Goal: Task Accomplishment & Management: Manage account settings

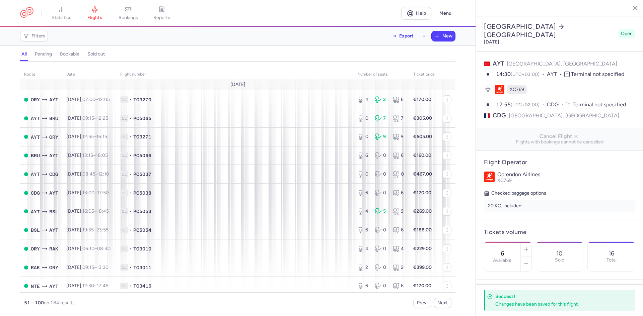
select select "days"
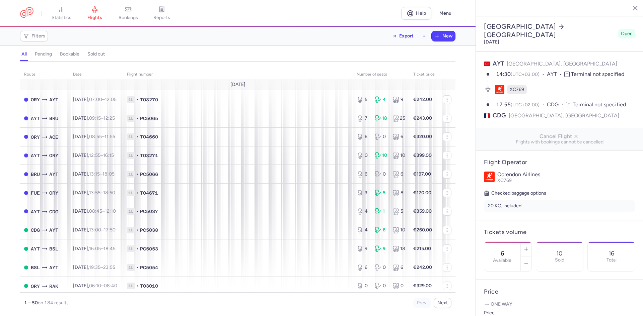
select select "days"
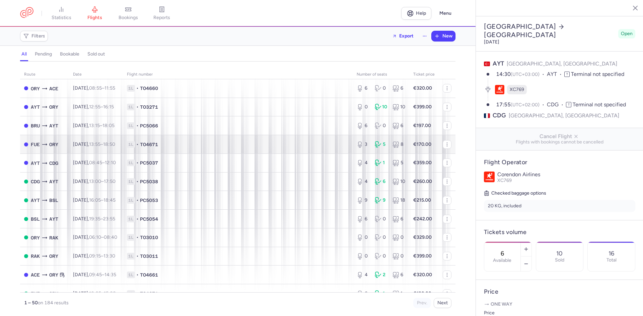
scroll to position [33, 0]
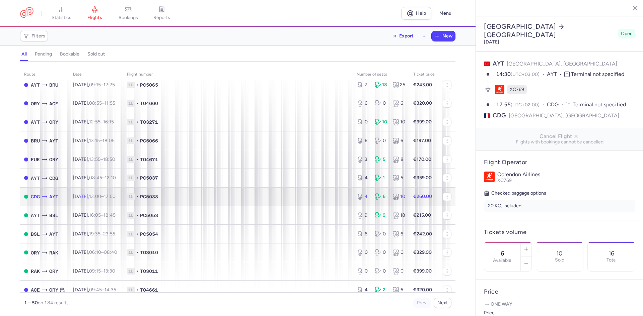
click at [246, 194] on span "1L • PC5038" at bounding box center [238, 196] width 222 height 7
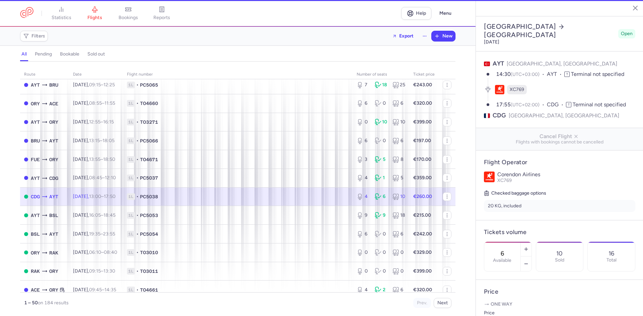
type input "4"
type input "6"
select select "hours"
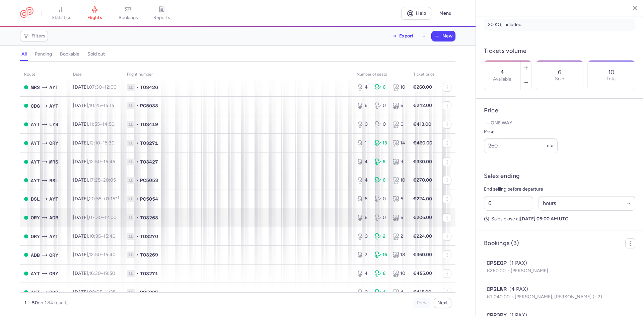
scroll to position [731, 0]
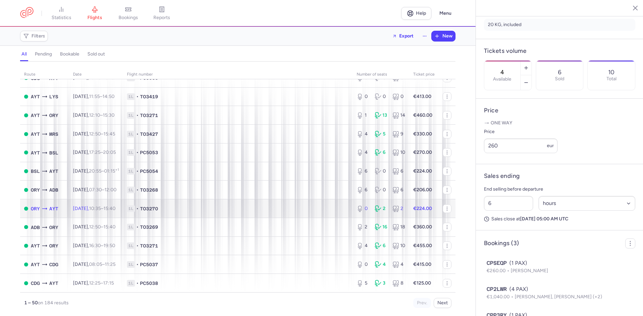
click at [266, 209] on span "1L • TO3270" at bounding box center [238, 209] width 222 height 7
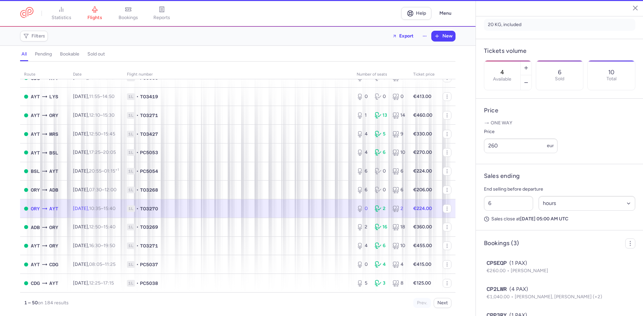
type input "0"
type input "1"
select select "days"
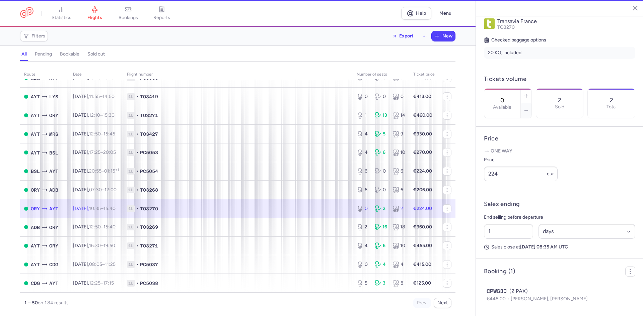
scroll to position [163, 0]
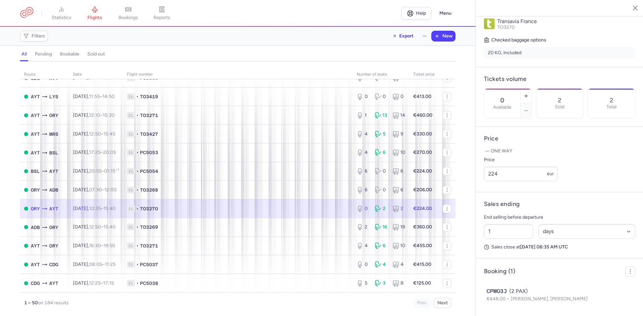
click at [268, 213] on td "1L • TO3270" at bounding box center [238, 209] width 230 height 19
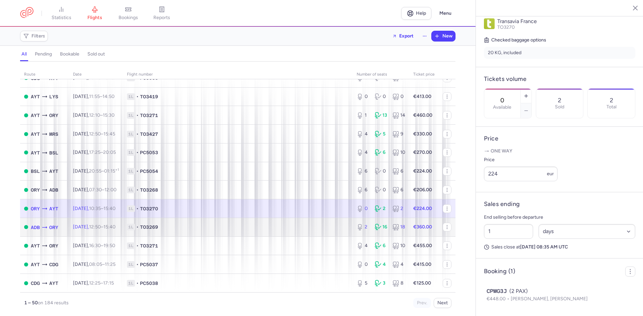
click at [255, 228] on span "1L • TO3269" at bounding box center [238, 227] width 222 height 7
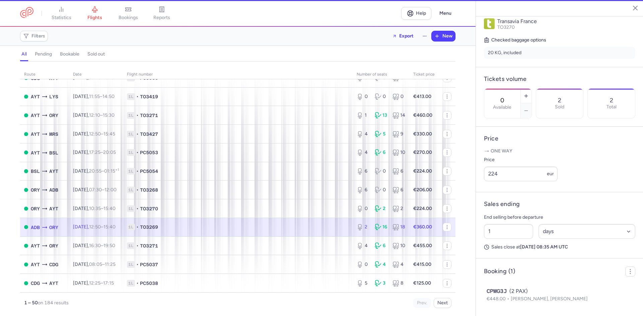
type input "1"
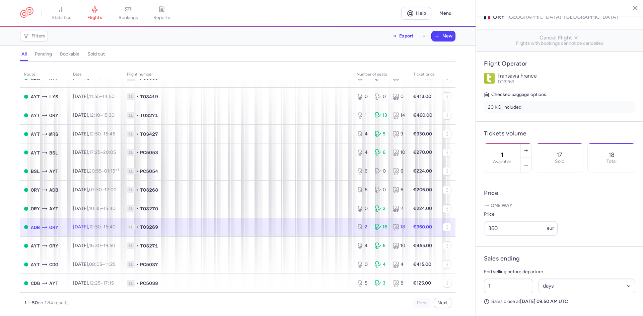
scroll to position [100, 0]
click at [526, 234] on input "360" at bounding box center [521, 227] width 74 height 15
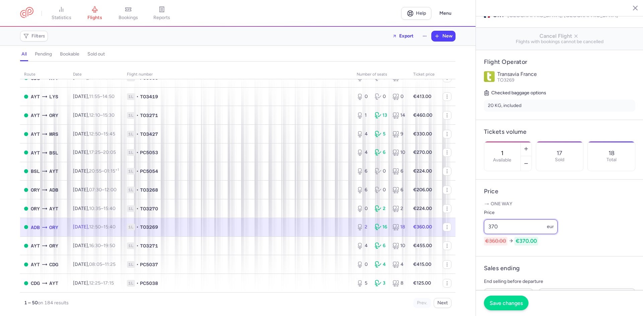
type input "370"
click at [507, 305] on span "Save changes" at bounding box center [505, 303] width 33 height 6
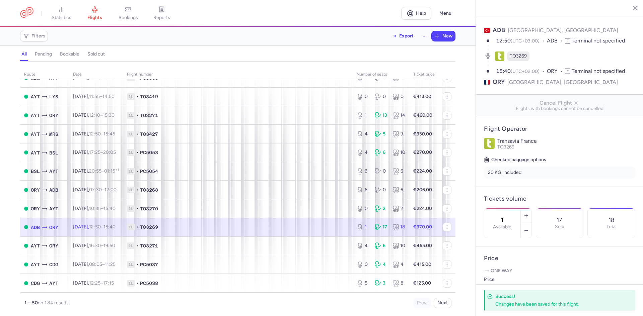
scroll to position [0, 0]
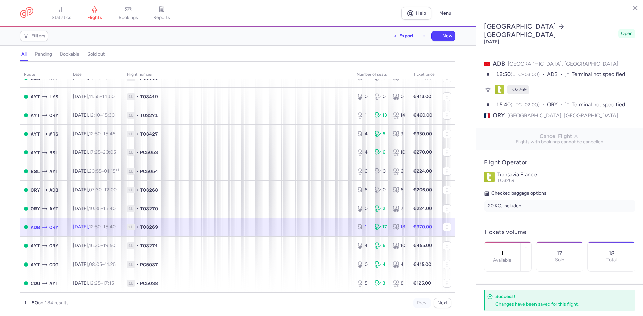
click at [519, 86] on span "TO3269" at bounding box center [517, 89] width 17 height 7
copy span "TO3269"
click at [529, 247] on icon "button" at bounding box center [525, 249] width 5 height 5
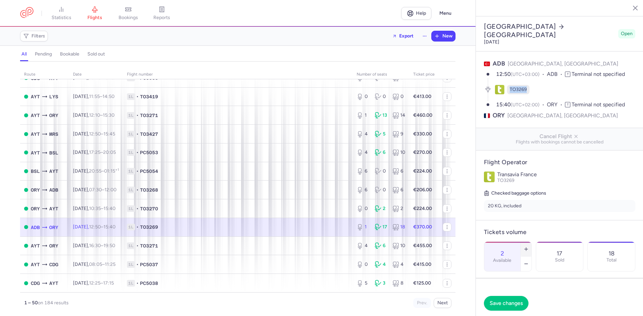
click at [529, 247] on icon "button" at bounding box center [525, 249] width 5 height 5
type input "5"
click at [510, 302] on span "Save changes" at bounding box center [505, 303] width 33 height 6
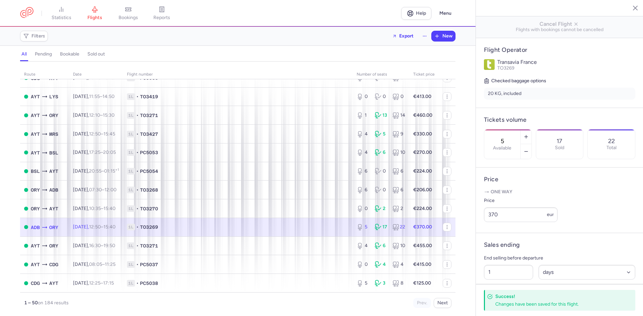
scroll to position [100, 0]
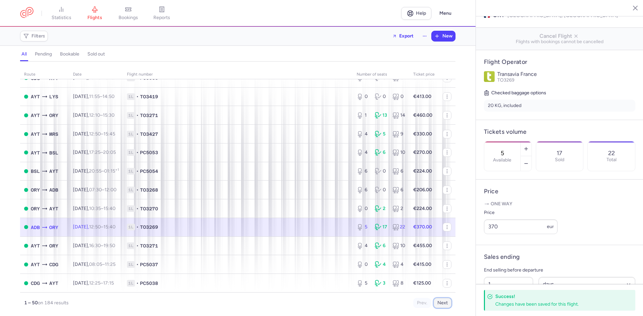
click at [441, 308] on button "Next" at bounding box center [442, 303] width 18 height 10
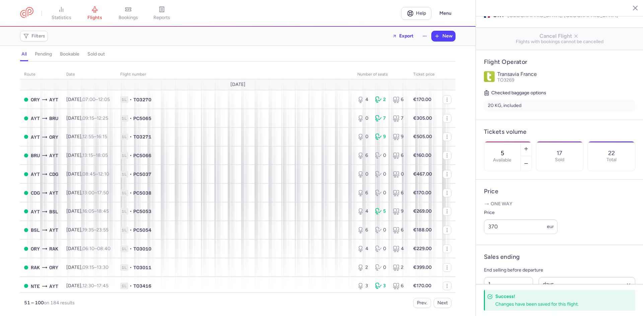
click at [628, 9] on line "button" at bounding box center [629, 7] width 3 height 3
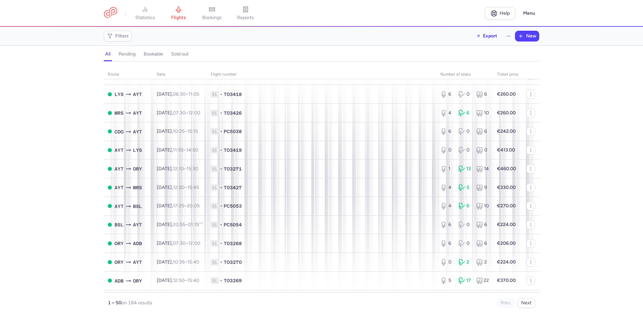
scroll to position [731, 0]
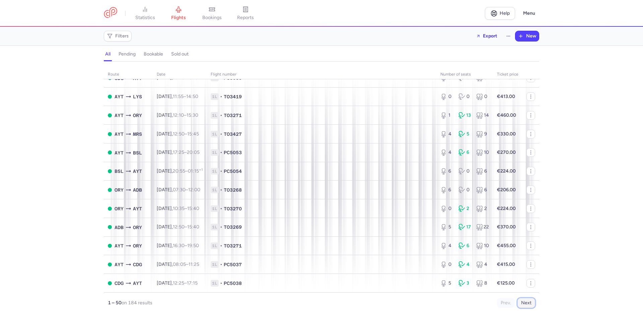
click at [529, 303] on button "Next" at bounding box center [526, 303] width 18 height 10
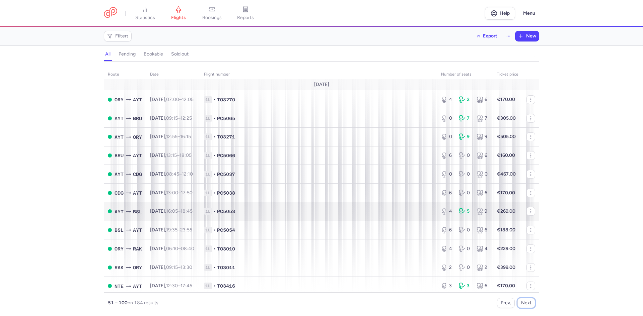
scroll to position [33, 0]
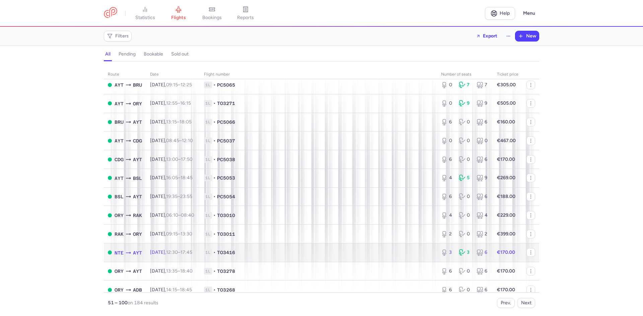
click at [326, 252] on span "1L • TO3416" at bounding box center [318, 252] width 229 height 7
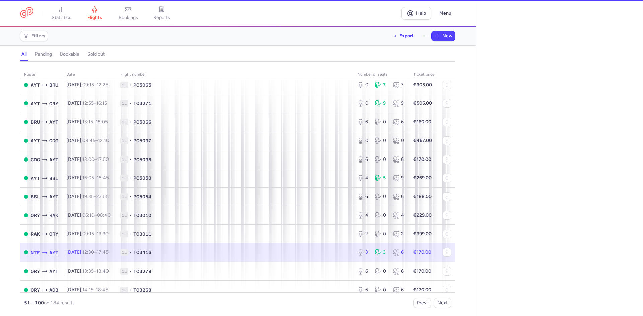
select select "days"
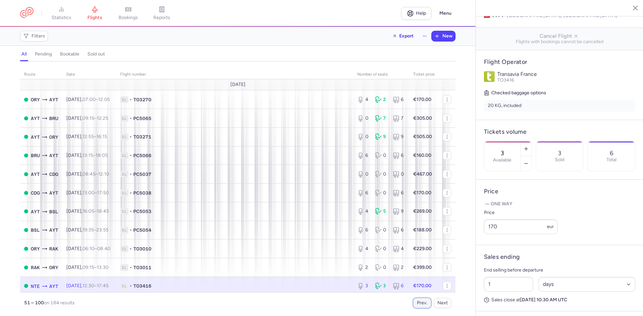
click at [427, 301] on button "Prev." at bounding box center [422, 303] width 18 height 10
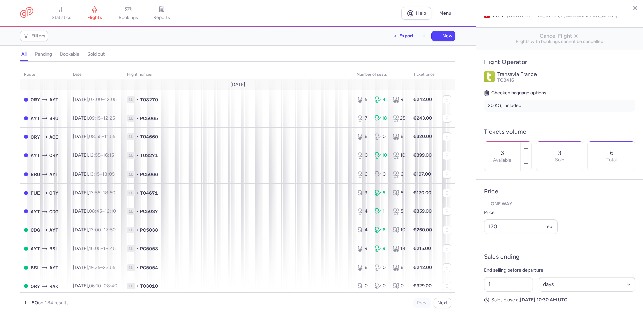
click at [629, 7] on line "button" at bounding box center [629, 7] width 3 height 3
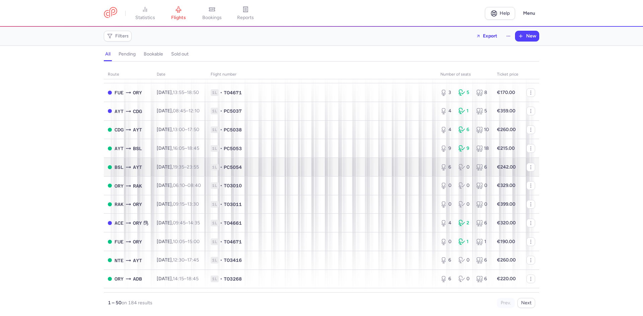
scroll to position [134, 0]
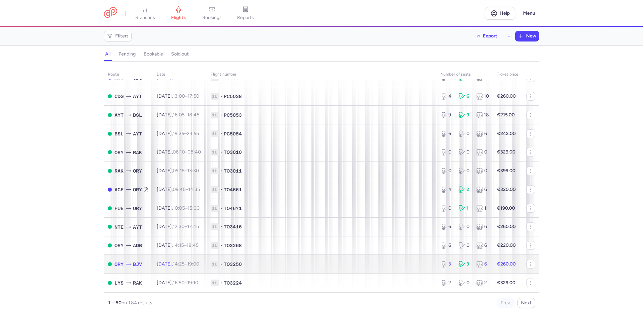
click at [303, 265] on span "1L • TO3250" at bounding box center [322, 264] width 222 height 7
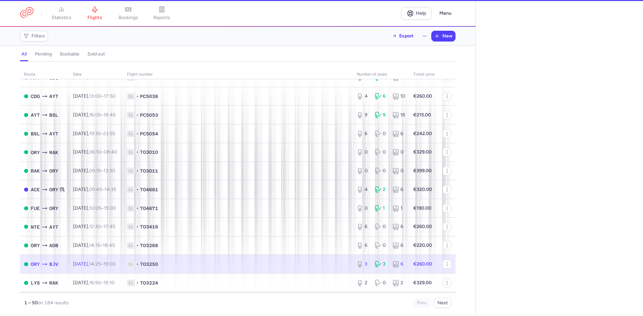
select select "days"
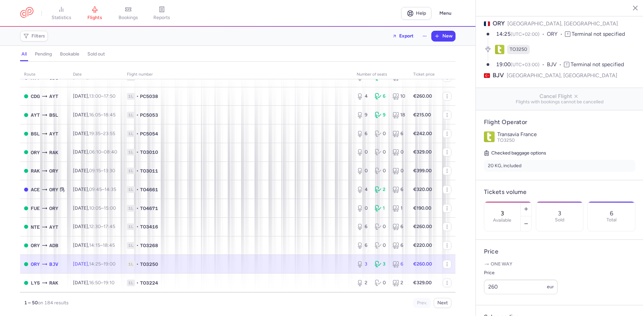
scroll to position [67, 0]
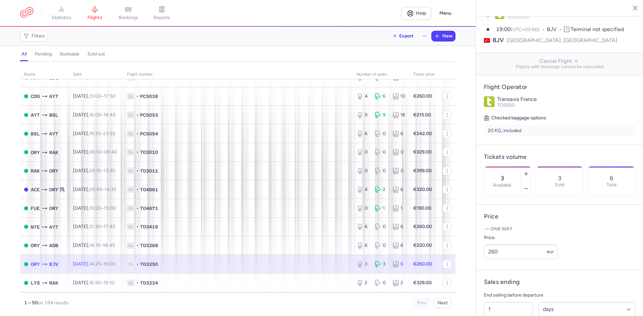
click at [630, 7] on line "button" at bounding box center [629, 7] width 3 height 3
